Goal: Information Seeking & Learning: Learn about a topic

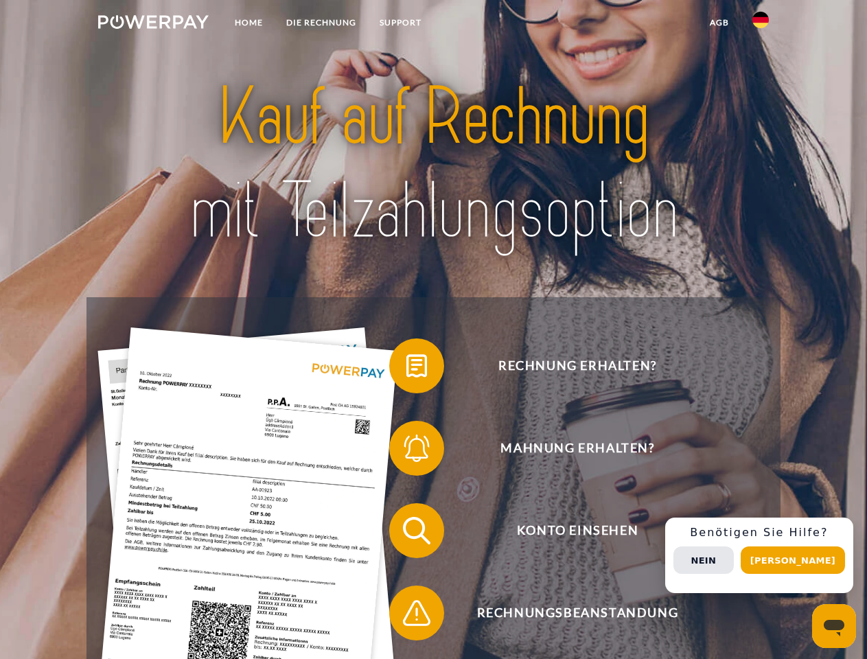
click at [153, 24] on img at bounding box center [153, 22] width 111 height 14
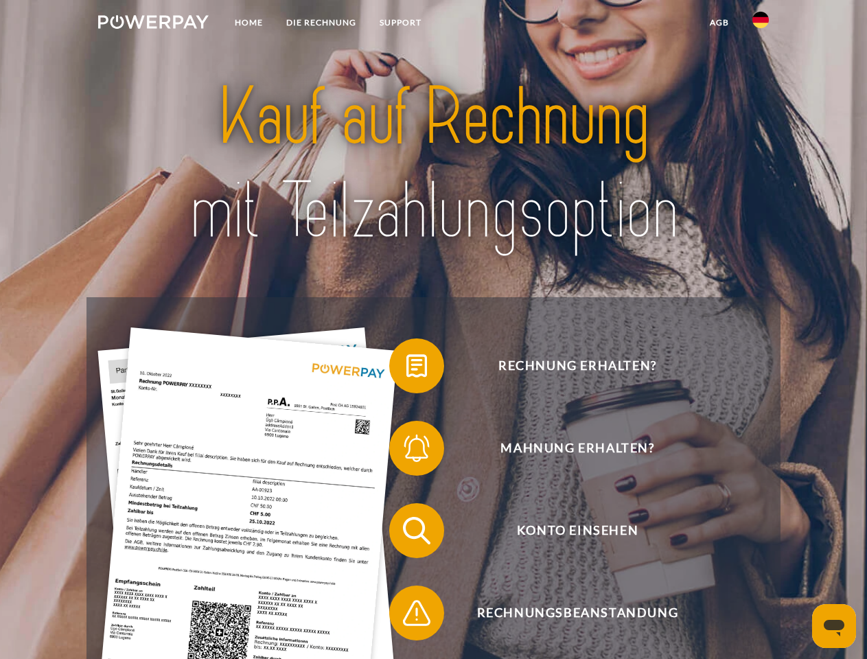
click at [761, 24] on img at bounding box center [760, 20] width 16 height 16
click at [719, 23] on link "agb" at bounding box center [719, 22] width 43 height 25
click at [406, 369] on span at bounding box center [396, 366] width 69 height 69
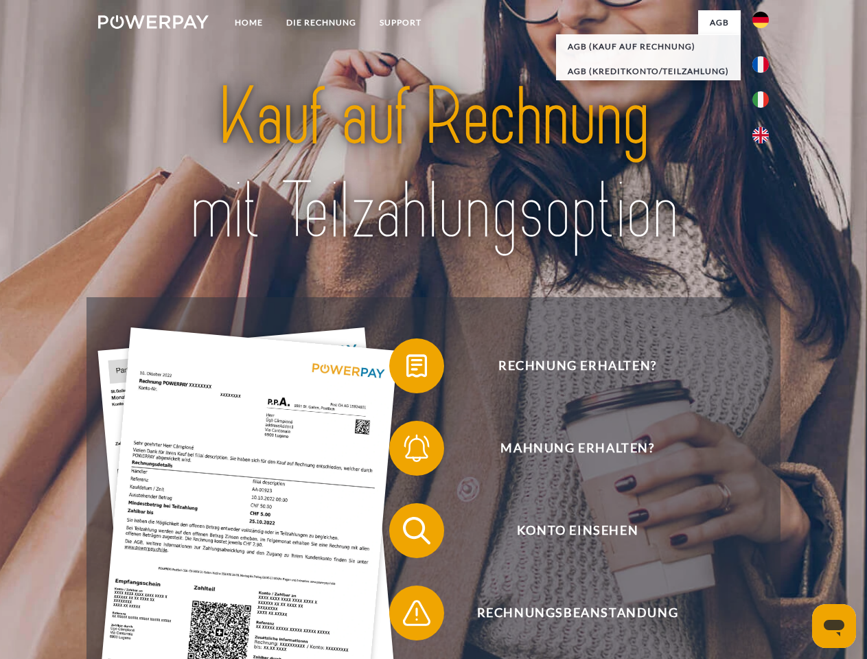
click at [406, 451] on span at bounding box center [396, 448] width 69 height 69
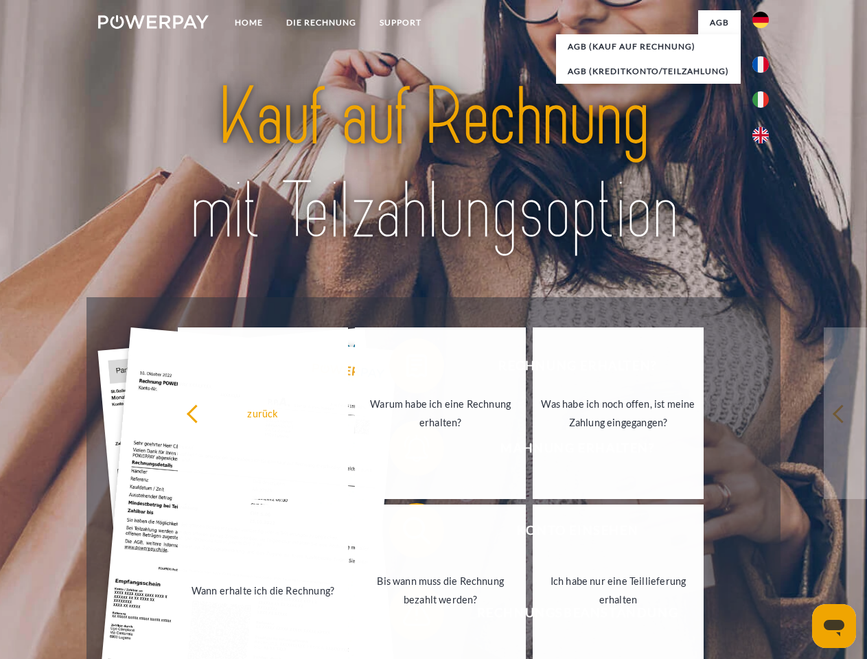
click at [406, 533] on link "Bis wann muss die Rechnung bezahlt werden?" at bounding box center [440, 591] width 171 height 172
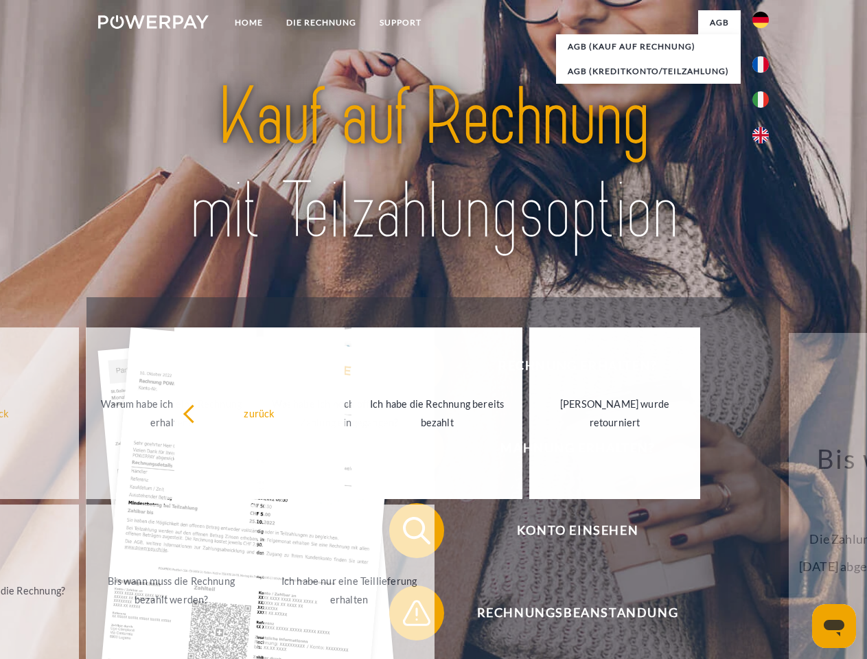
click at [406, 616] on span at bounding box center [396, 613] width 69 height 69
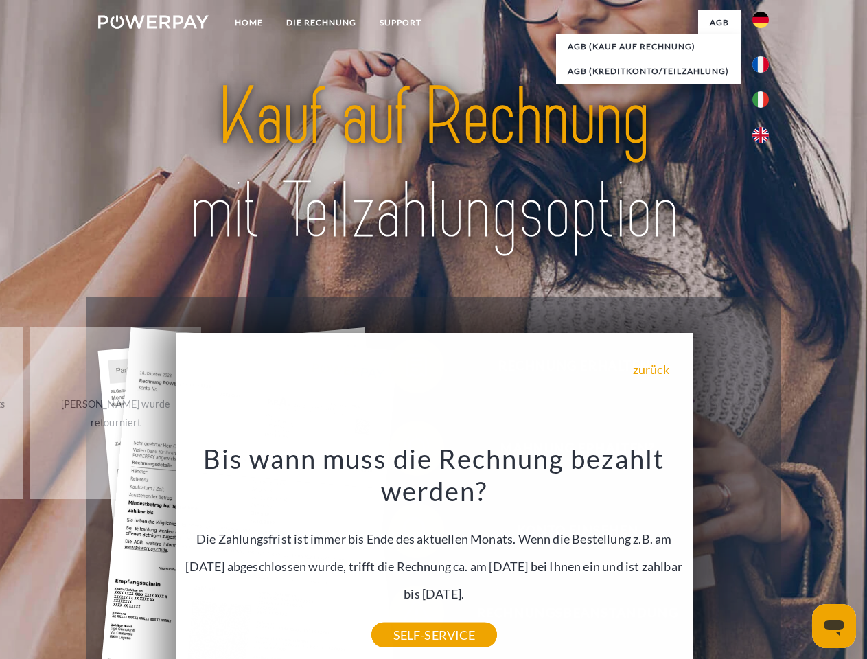
click at [764, 555] on div "Rechnung erhalten? Mahnung erhalten? Konto einsehen" at bounding box center [433, 571] width 693 height 549
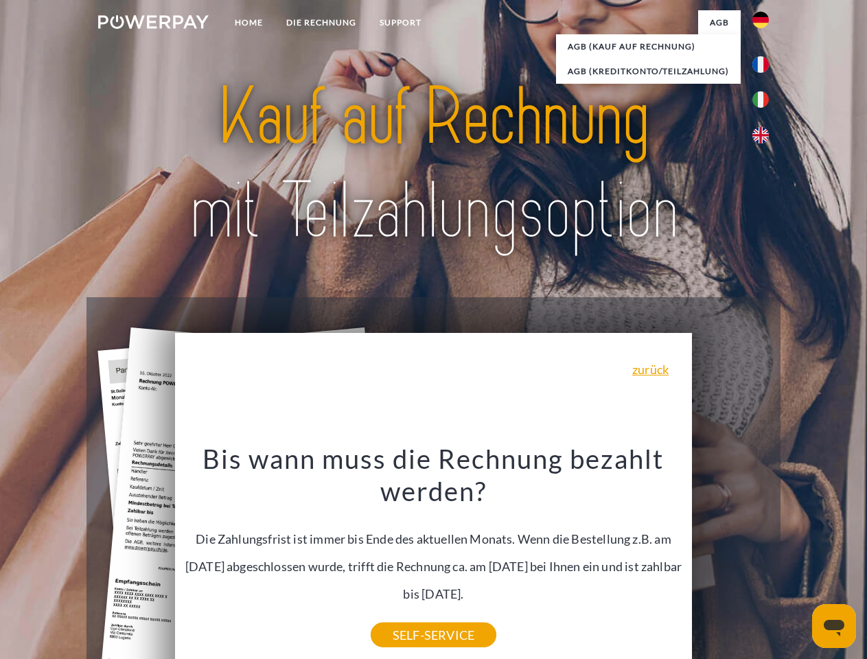
click at [730, 558] on span "Konto einsehen" at bounding box center [577, 530] width 336 height 55
click at [798, 560] on header "Home DIE RECHNUNG SUPPORT" at bounding box center [433, 474] width 867 height 948
